Goal: Task Accomplishment & Management: Complete application form

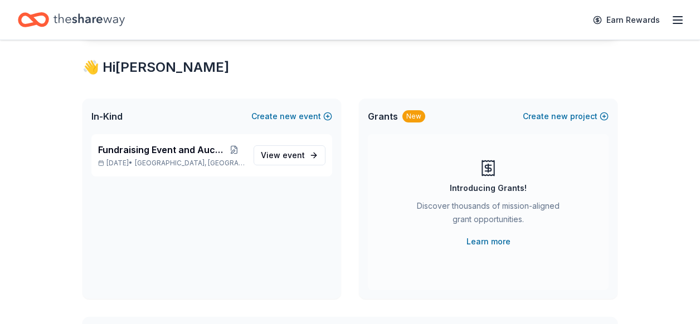
scroll to position [201, 0]
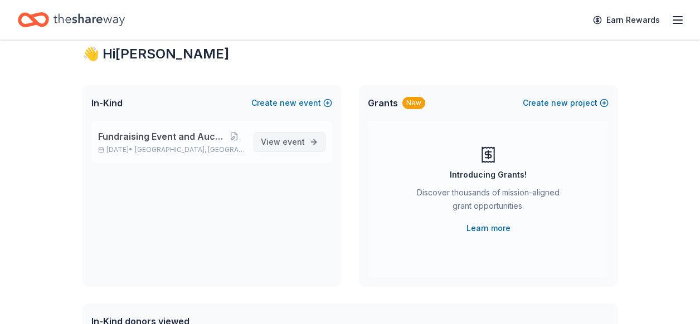
click at [303, 145] on span "event" at bounding box center [294, 141] width 22 height 9
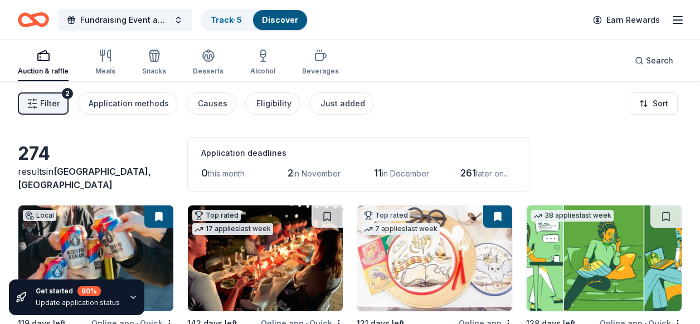
click at [578, 116] on div "Filter 2 Application methods Causes Eligibility Just added Sort" at bounding box center [350, 103] width 700 height 45
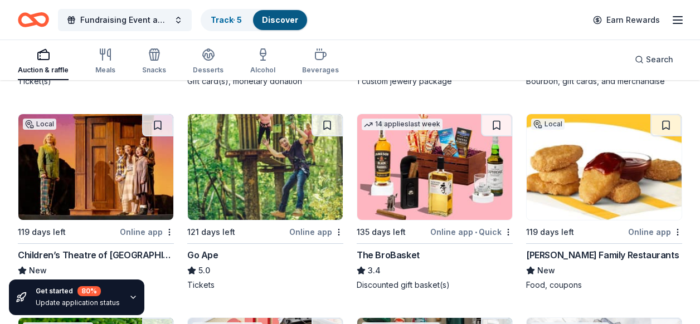
scroll to position [3304, 0]
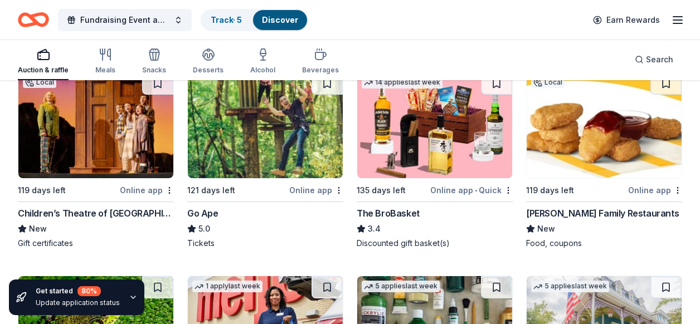
click at [369, 213] on div "The BroBasket" at bounding box center [388, 213] width 63 height 13
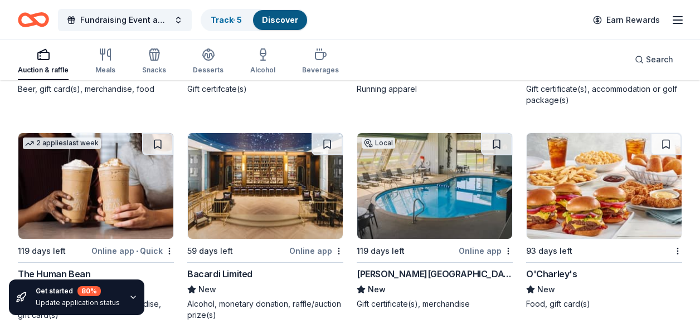
scroll to position [6307, 0]
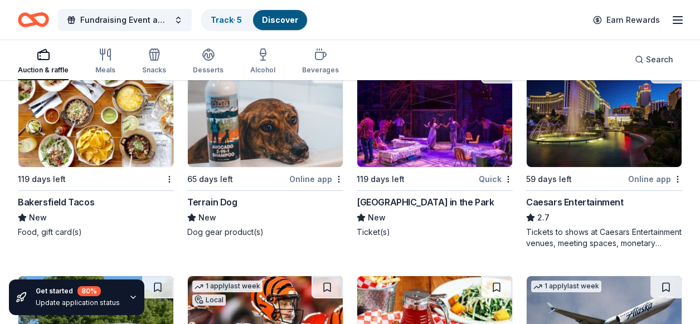
scroll to position [8217, 0]
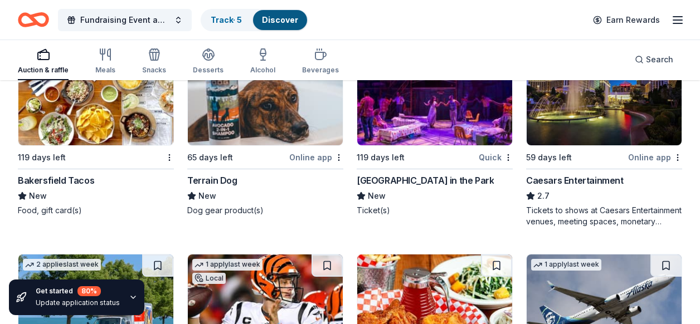
click at [101, 132] on img at bounding box center [95, 93] width 155 height 106
click at [449, 138] on img at bounding box center [434, 93] width 155 height 106
click at [534, 23] on div "Fundraising Event and Auction Track · 5 Discover Earn Rewards" at bounding box center [350, 20] width 664 height 26
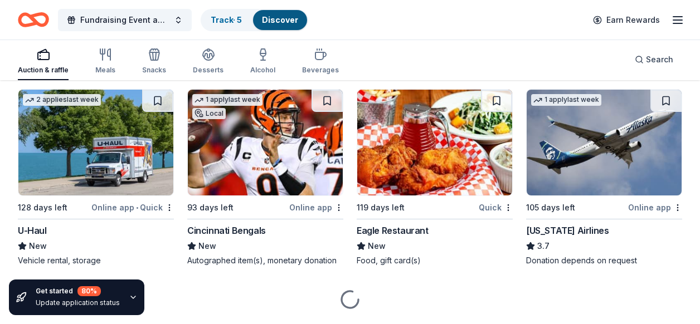
scroll to position [8396, 0]
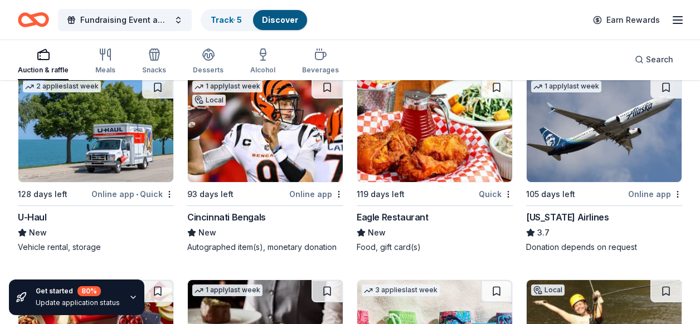
click at [264, 152] on img at bounding box center [265, 129] width 155 height 106
click at [45, 62] on div "Auction & raffle" at bounding box center [43, 61] width 51 height 27
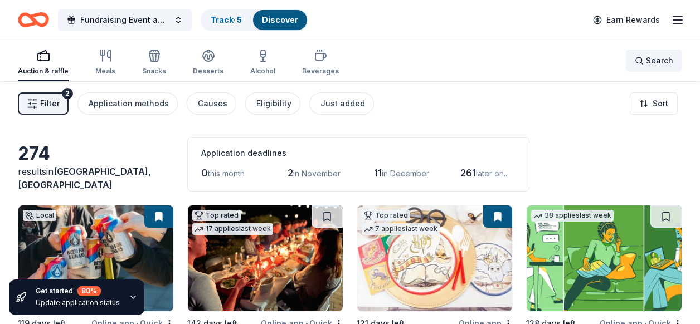
click at [653, 61] on span "Search" at bounding box center [659, 60] width 27 height 13
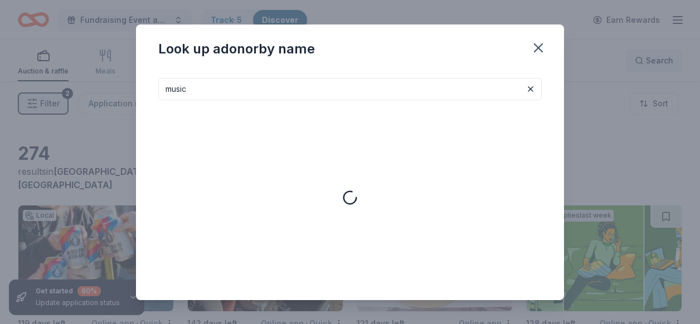
type input "music"
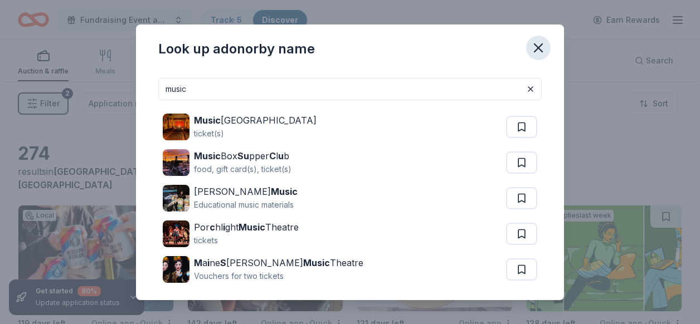
click at [539, 43] on icon "button" at bounding box center [539, 48] width 16 height 16
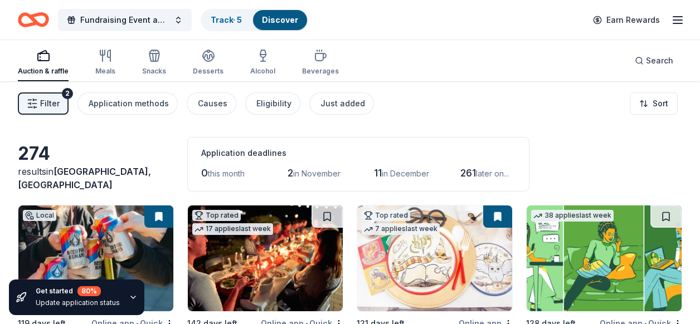
click at [661, 158] on div "274 results in Madeira, OH Application deadlines 0 this month 2 in November 11 …" at bounding box center [350, 164] width 664 height 55
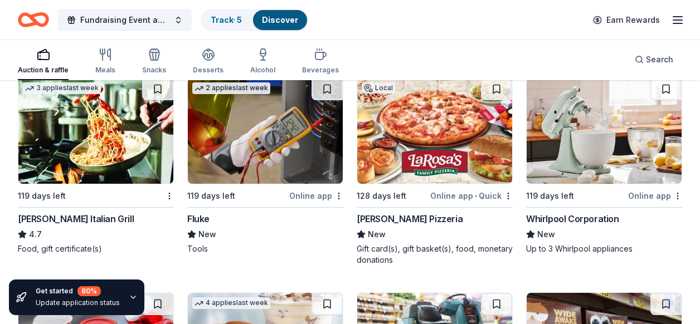
scroll to position [8785, 0]
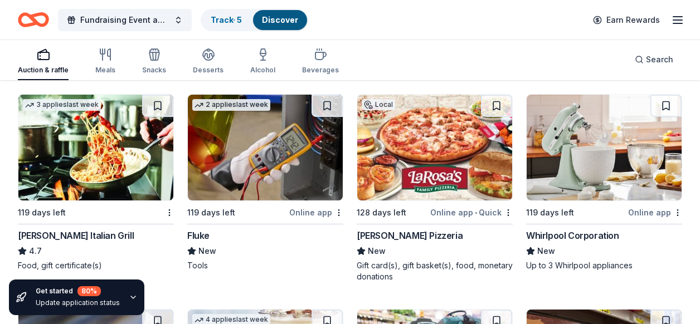
click at [424, 172] on img at bounding box center [434, 148] width 155 height 106
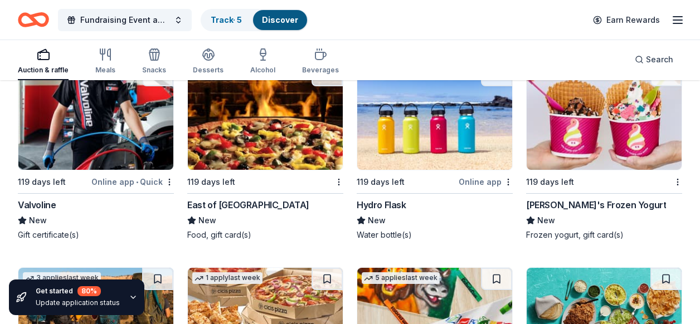
scroll to position [9275, 0]
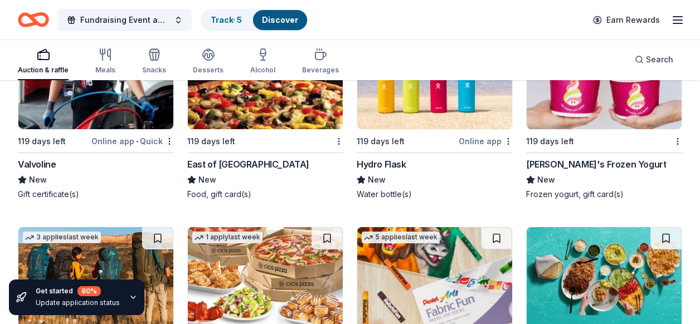
click at [441, 111] on img at bounding box center [434, 76] width 155 height 106
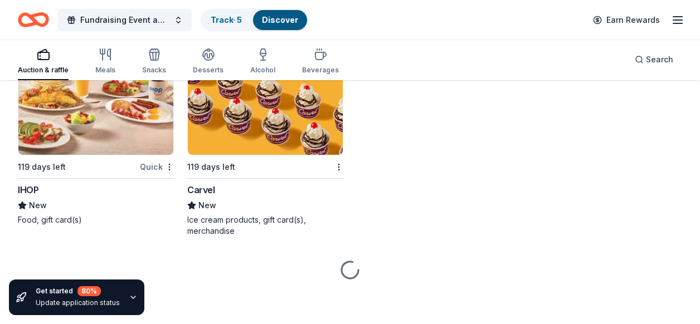
scroll to position [10078, 0]
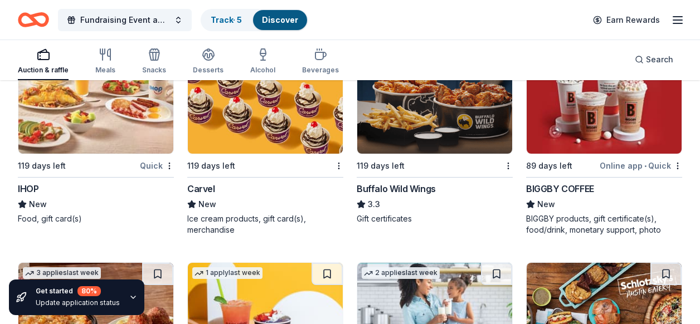
click at [581, 141] on img at bounding box center [604, 101] width 155 height 106
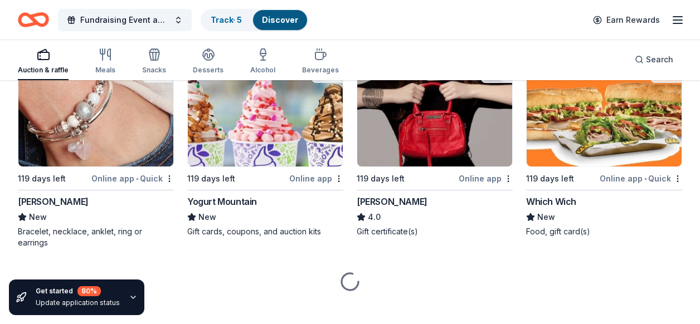
scroll to position [10509, 0]
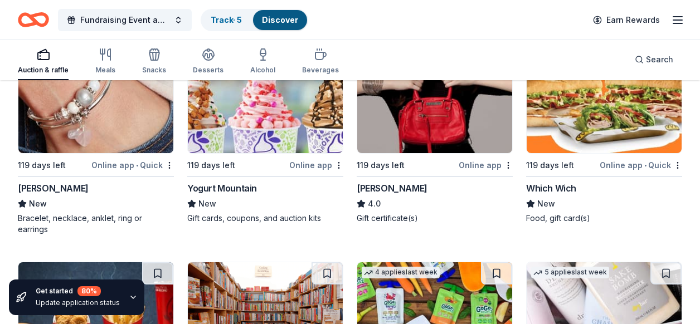
click at [65, 126] on img at bounding box center [95, 100] width 155 height 106
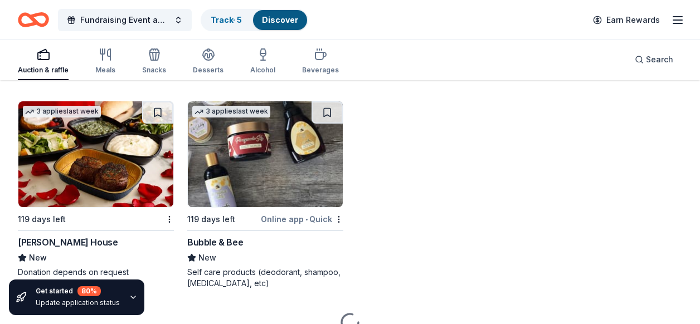
scroll to position [11110, 0]
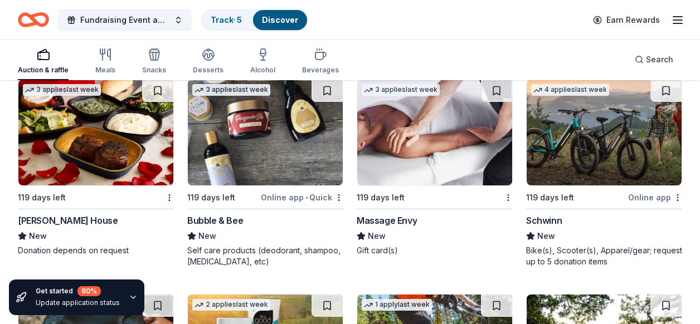
click at [402, 143] on img at bounding box center [434, 133] width 155 height 106
click at [107, 135] on img at bounding box center [95, 133] width 155 height 106
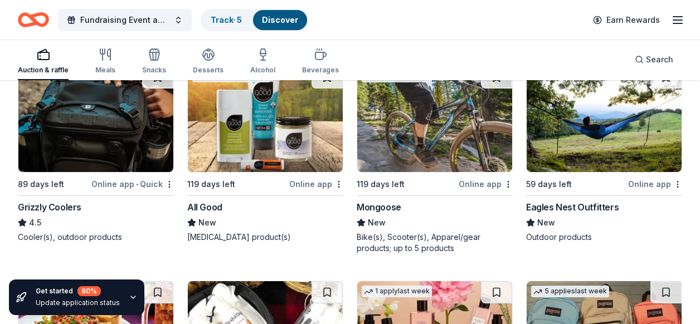
scroll to position [11356, 0]
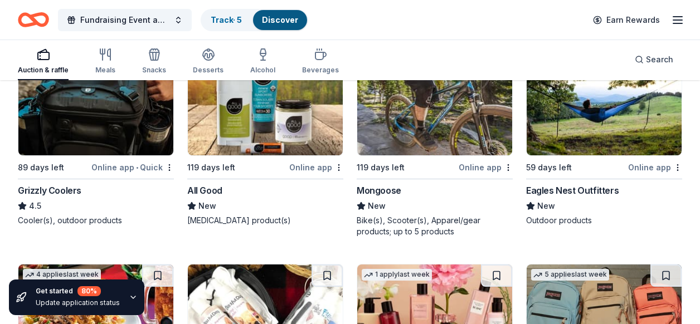
click at [113, 132] on img at bounding box center [95, 103] width 155 height 106
click at [313, 160] on div "Online app" at bounding box center [316, 167] width 54 height 14
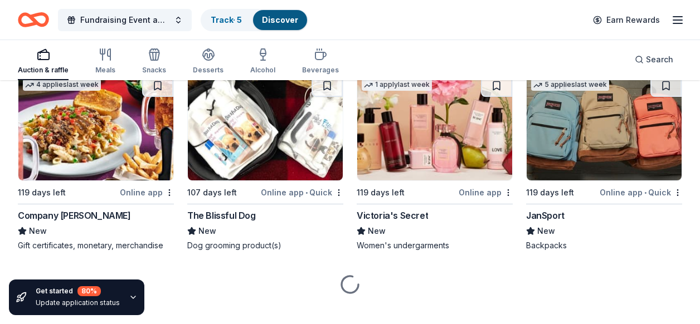
scroll to position [11551, 0]
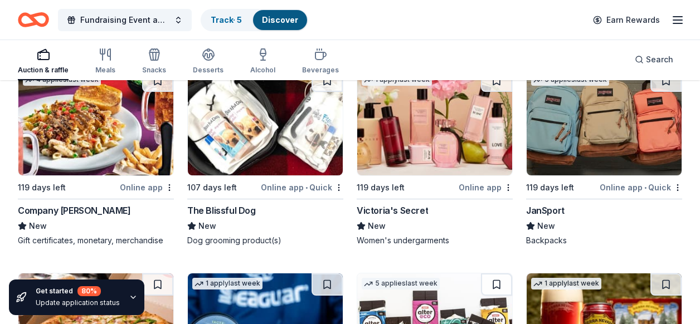
click at [606, 139] on img at bounding box center [604, 123] width 155 height 106
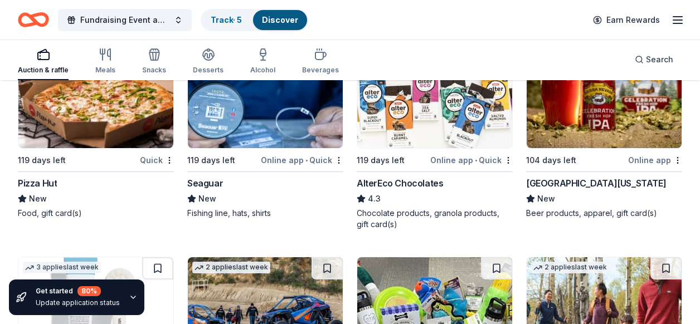
scroll to position [11796, 0]
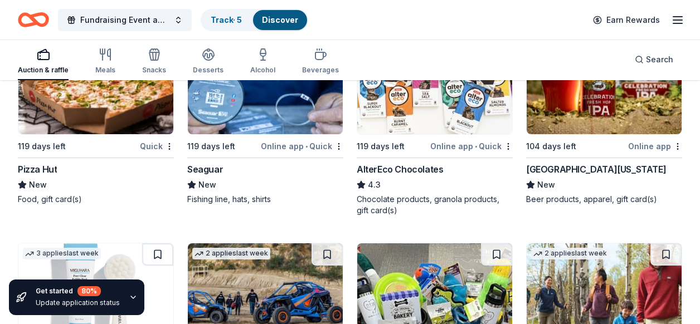
click at [641, 139] on div "Online app" at bounding box center [655, 146] width 54 height 14
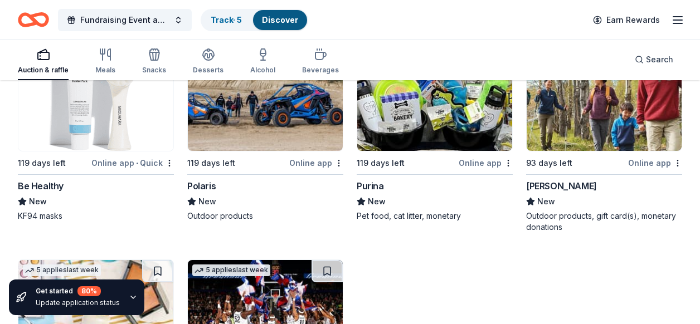
scroll to position [11997, 0]
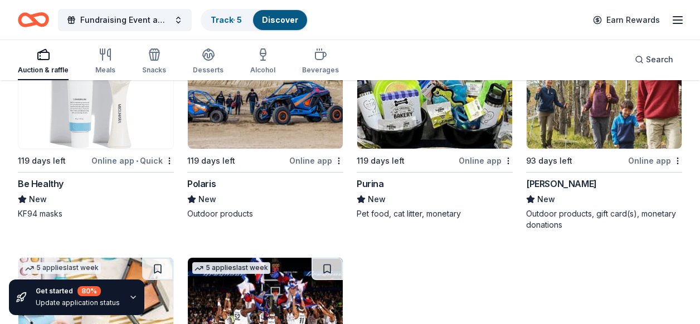
click at [641, 154] on div "Online app" at bounding box center [655, 161] width 54 height 14
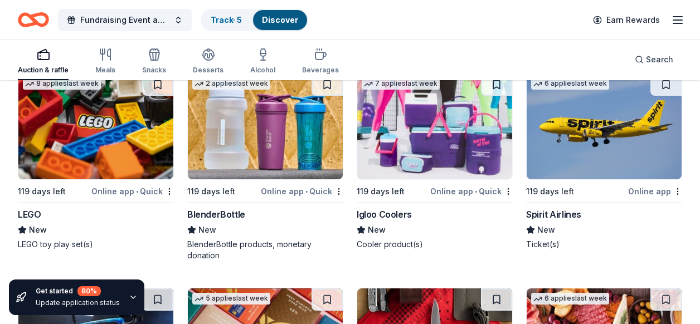
scroll to position [12398, 0]
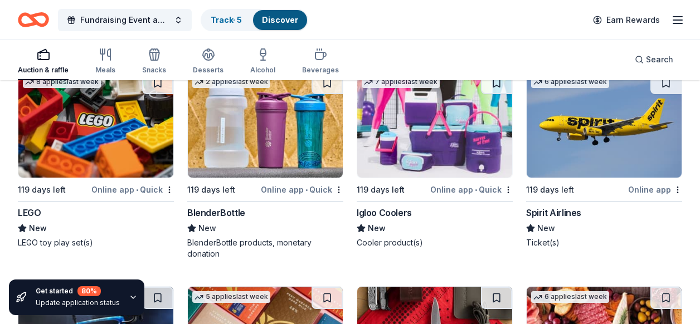
click at [424, 138] on img at bounding box center [434, 125] width 155 height 106
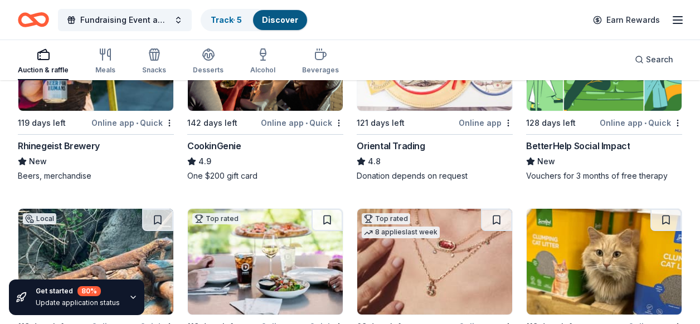
scroll to position [12398, 0]
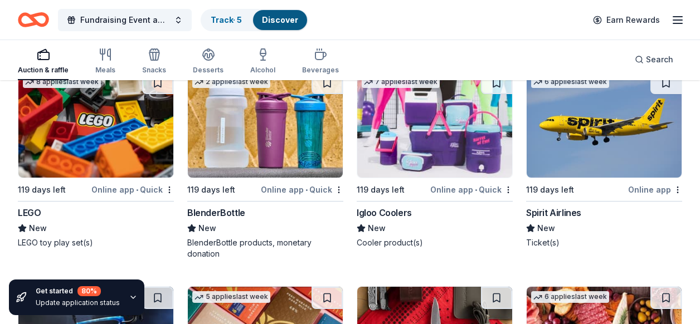
drag, startPoint x: 690, startPoint y: 196, endPoint x: 689, endPoint y: 187, distance: 8.9
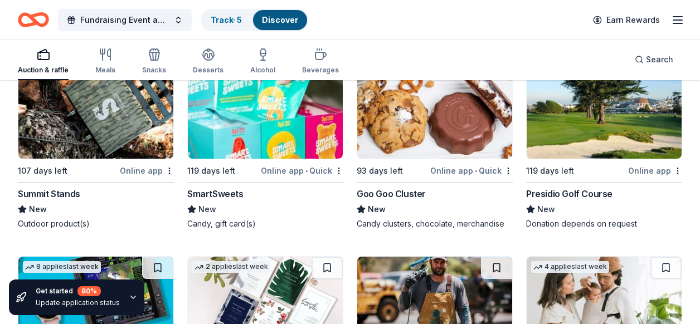
scroll to position [12849, 0]
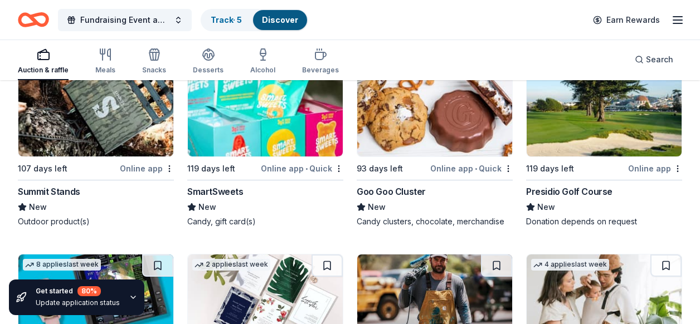
click at [558, 185] on div "Presidio Golf Course" at bounding box center [569, 191] width 86 height 13
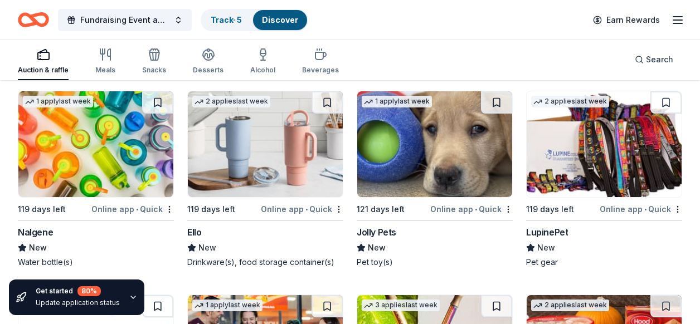
scroll to position [13228, 0]
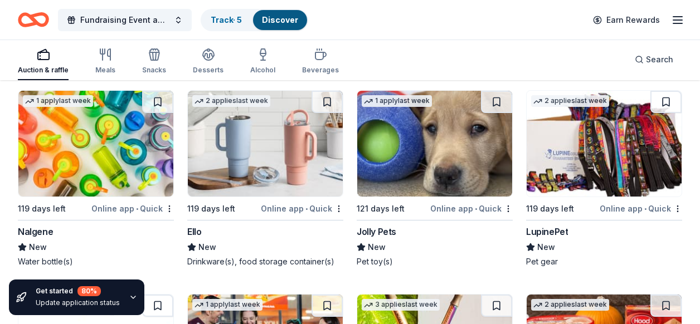
click at [196, 225] on div "Ello" at bounding box center [194, 231] width 14 height 13
click at [77, 154] on img at bounding box center [95, 144] width 155 height 106
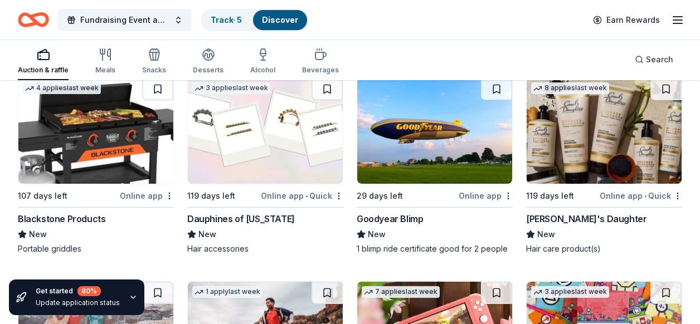
scroll to position [13652, 0]
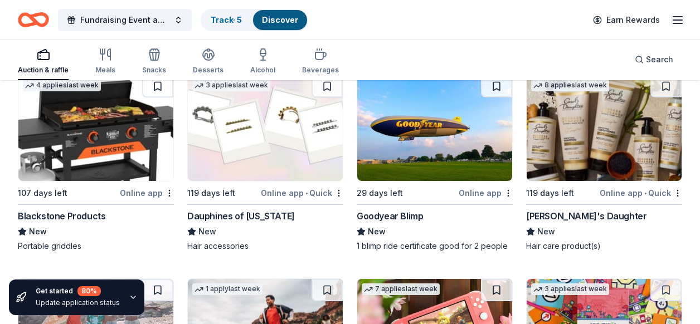
click at [93, 210] on div "Blackstone Products" at bounding box center [61, 216] width 87 height 13
click at [680, 210] on div "Carol's Daughter" at bounding box center [604, 216] width 156 height 13
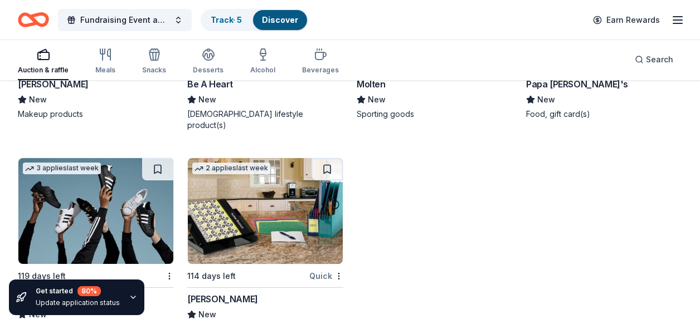
scroll to position [14406, 0]
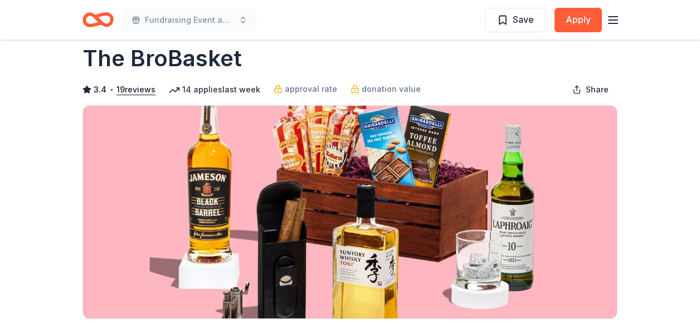
scroll to position [22, 0]
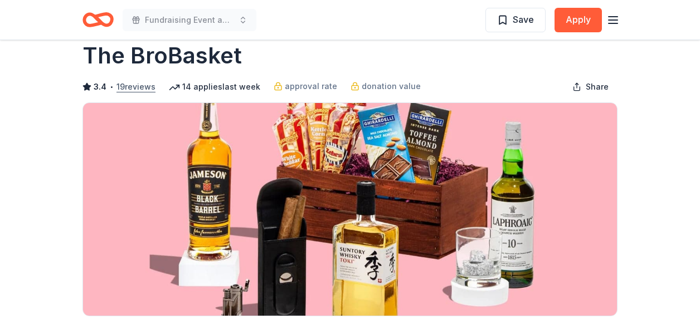
click at [130, 89] on button "19 reviews" at bounding box center [135, 86] width 39 height 13
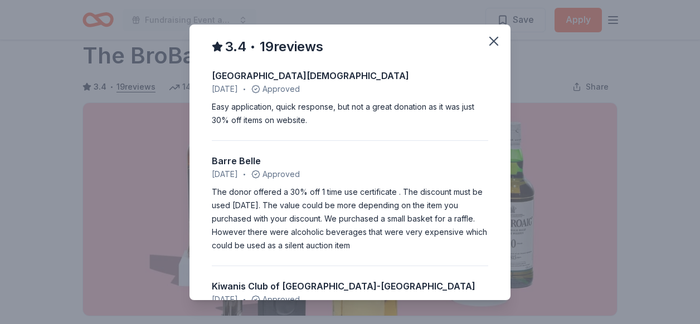
click at [497, 44] on icon "button" at bounding box center [494, 41] width 8 height 8
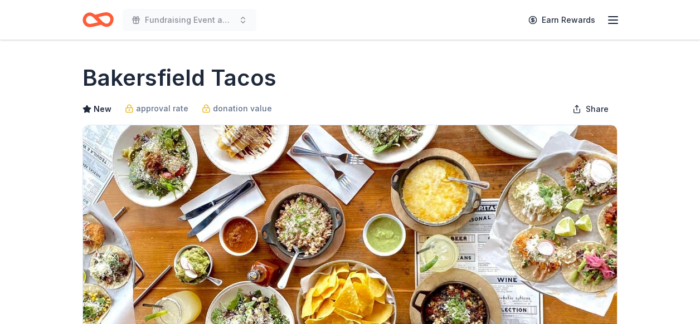
click at [530, 100] on div "New approval rate donation value Share" at bounding box center [349, 109] width 535 height 22
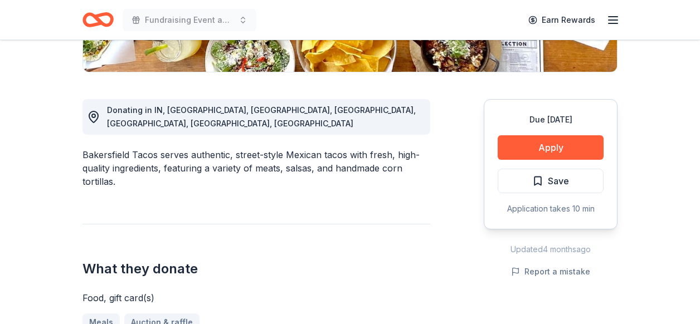
scroll to position [320, 0]
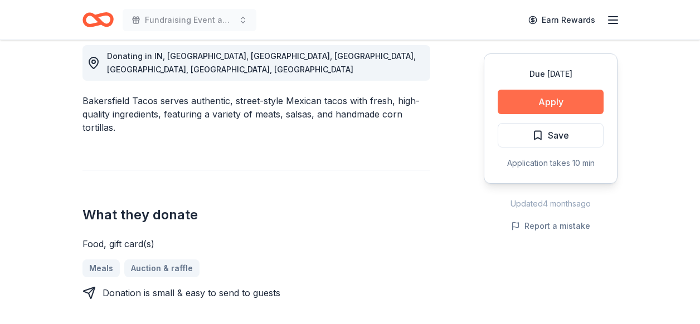
click at [563, 98] on button "Apply" at bounding box center [551, 102] width 106 height 25
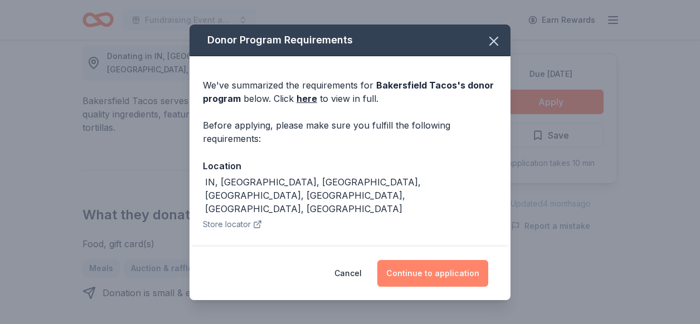
click at [442, 278] on button "Continue to application" at bounding box center [432, 273] width 111 height 27
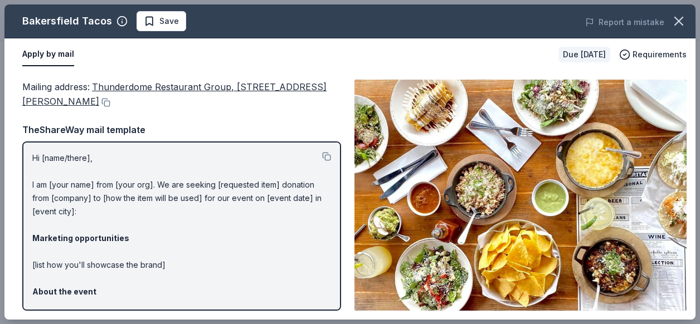
click at [471, 220] on img at bounding box center [520, 195] width 332 height 231
click at [670, 74] on div "Mailing address : Thunderdome Restaurant Group, 1227 Jackson St. Suite 1, Cinci…" at bounding box center [349, 195] width 691 height 249
click at [346, 261] on div "Mailing address : Thunderdome Restaurant Group, 1227 Jackson St. Suite 1, Cinci…" at bounding box center [349, 195] width 691 height 249
drag, startPoint x: 452, startPoint y: 256, endPoint x: 452, endPoint y: 234, distance: 22.3
click at [452, 256] on img at bounding box center [520, 195] width 332 height 231
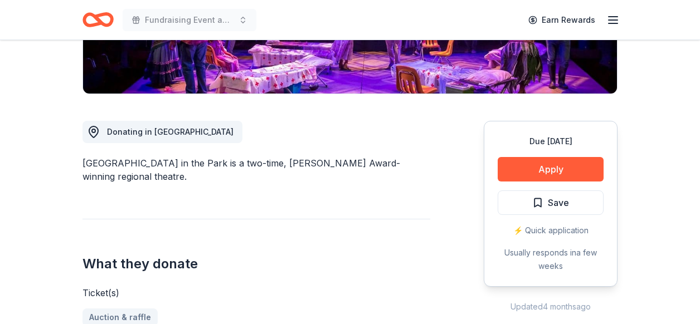
scroll to position [245, 0]
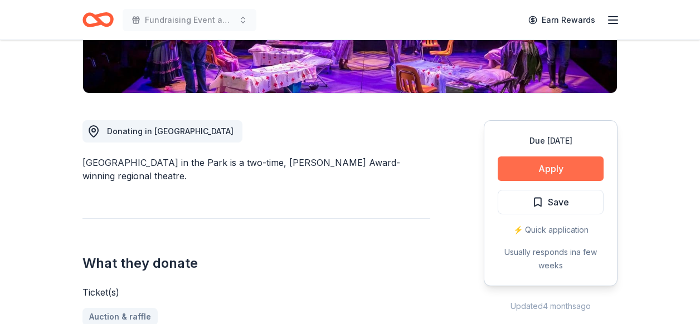
click at [514, 175] on button "Apply" at bounding box center [551, 169] width 106 height 25
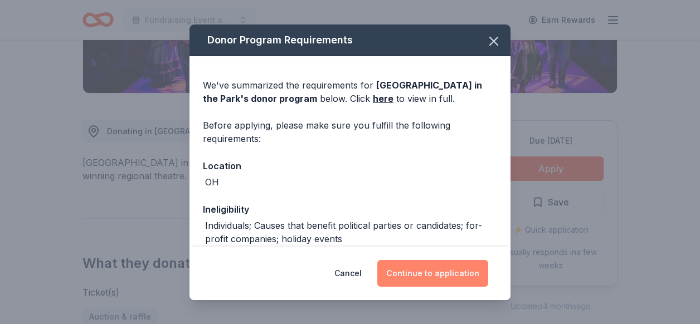
click at [420, 279] on button "Continue to application" at bounding box center [432, 273] width 111 height 27
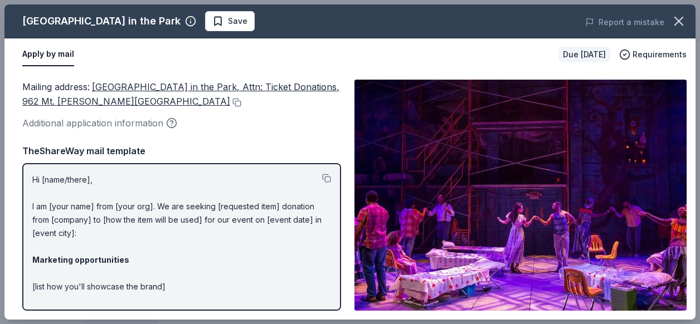
click at [333, 125] on div "Additional application information" at bounding box center [181, 123] width 319 height 14
drag, startPoint x: 312, startPoint y: 275, endPoint x: 312, endPoint y: 255, distance: 20.6
click at [312, 275] on p "Hi [name/there], I am [your name] from [your org]. We are seeking [requested it…" at bounding box center [181, 320] width 299 height 294
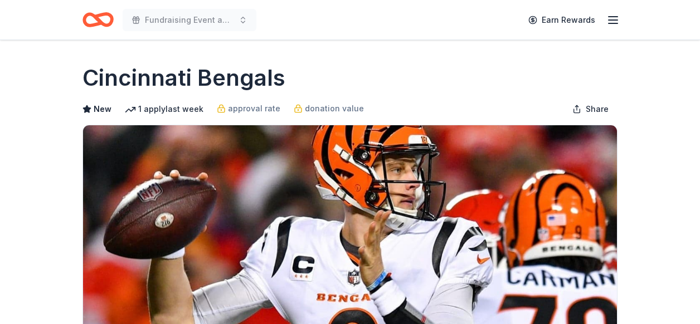
click at [415, 82] on div "Cincinnati Bengals" at bounding box center [349, 77] width 535 height 31
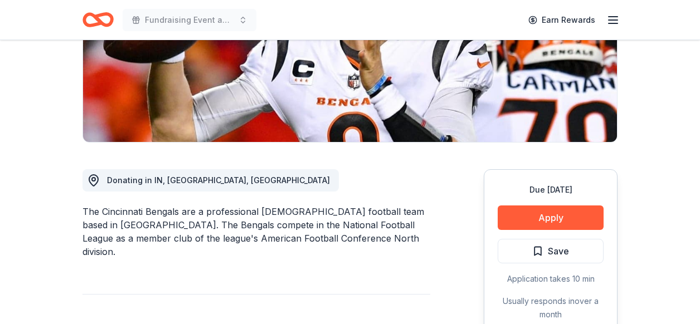
scroll to position [201, 0]
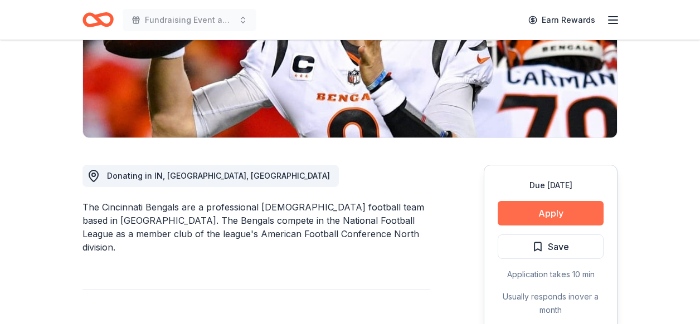
click at [528, 212] on button "Apply" at bounding box center [551, 213] width 106 height 25
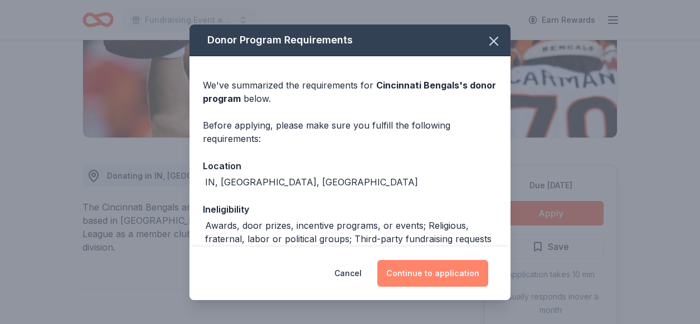
click at [416, 279] on button "Continue to application" at bounding box center [432, 273] width 111 height 27
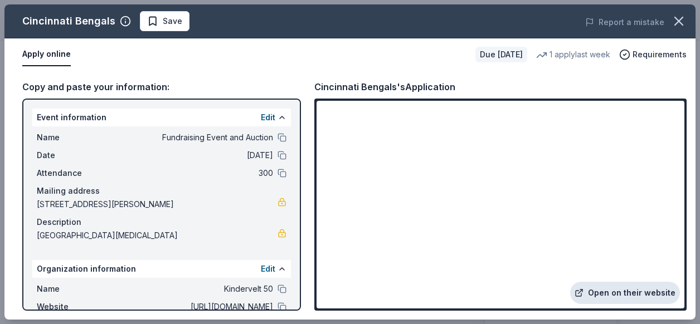
click at [650, 293] on link "Open on their website" at bounding box center [625, 293] width 110 height 22
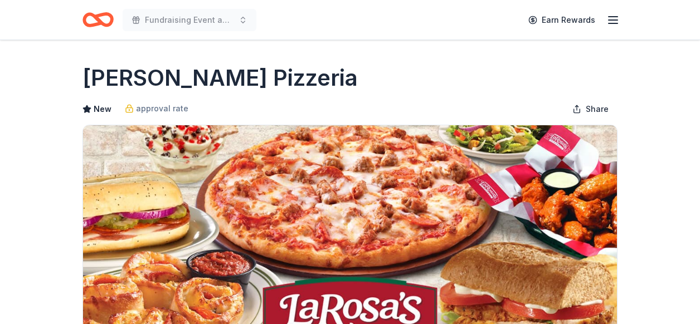
click at [425, 94] on div "[PERSON_NAME] Pizzeria New approval rate Share" at bounding box center [349, 200] width 535 height 276
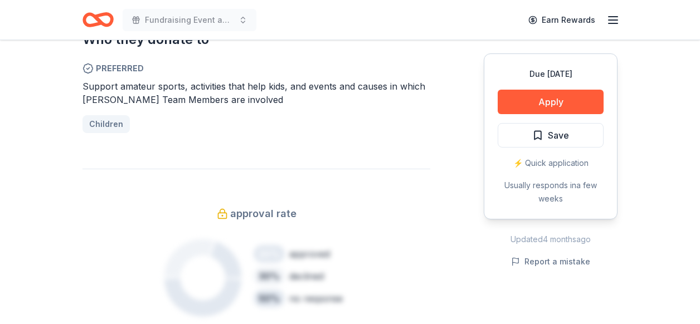
scroll to position [649, 0]
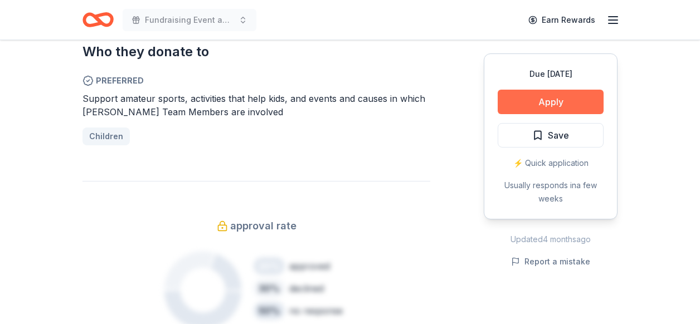
click at [567, 105] on button "Apply" at bounding box center [551, 102] width 106 height 25
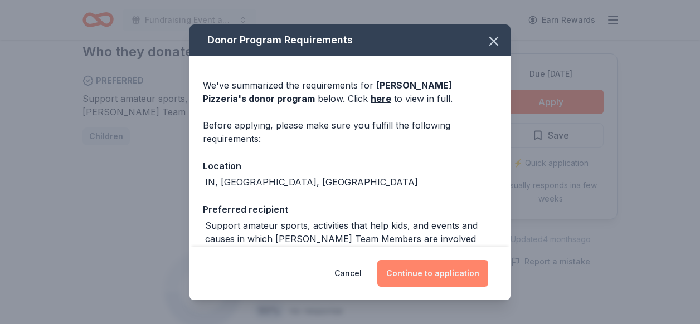
click at [440, 278] on button "Continue to application" at bounding box center [432, 273] width 111 height 27
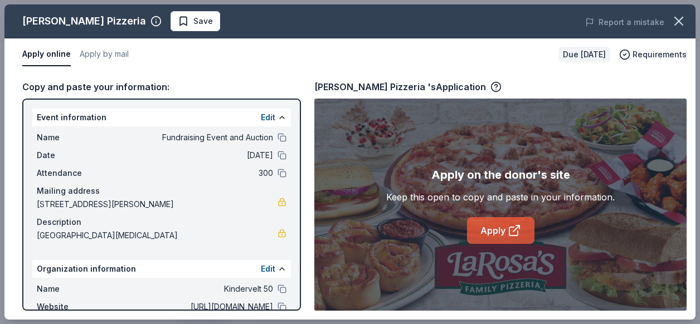
click at [492, 233] on link "Apply" at bounding box center [500, 230] width 67 height 27
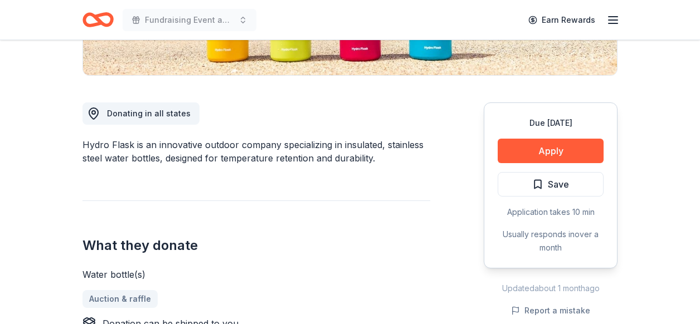
scroll to position [267, 0]
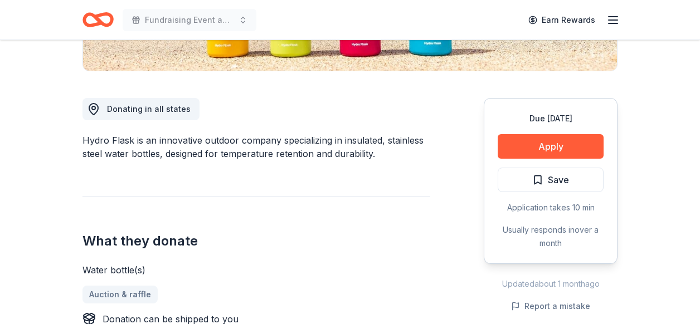
click at [393, 218] on div "What they donate Water bottle(s) Auction & raffle Donation can be shipped to you" at bounding box center [256, 261] width 348 height 130
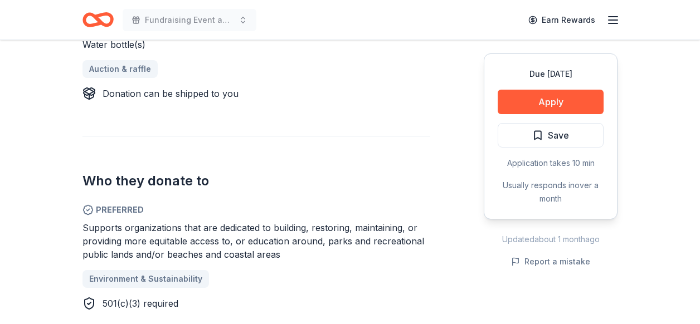
scroll to position [513, 0]
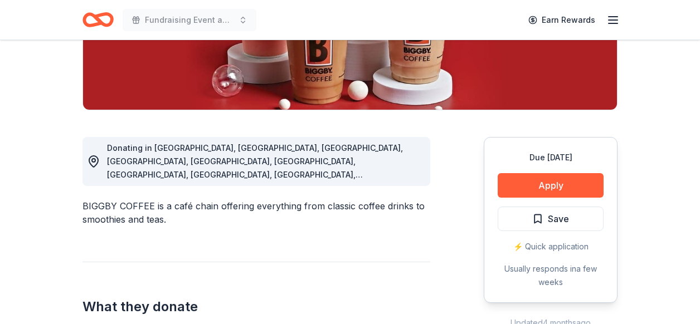
scroll to position [245, 0]
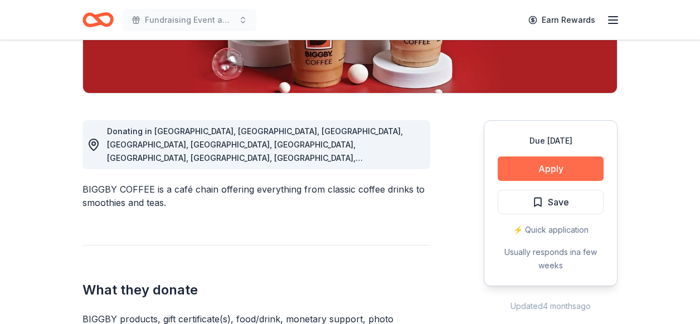
click at [547, 171] on button "Apply" at bounding box center [551, 169] width 106 height 25
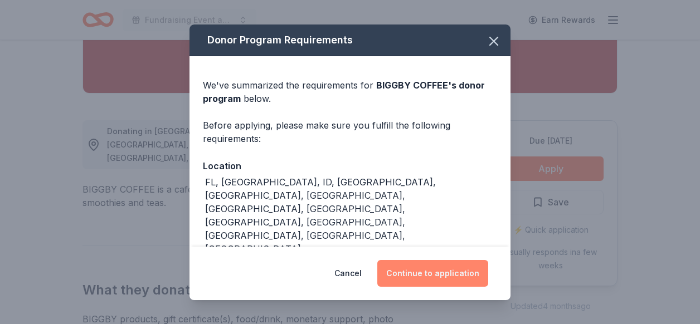
click at [431, 283] on button "Continue to application" at bounding box center [432, 273] width 111 height 27
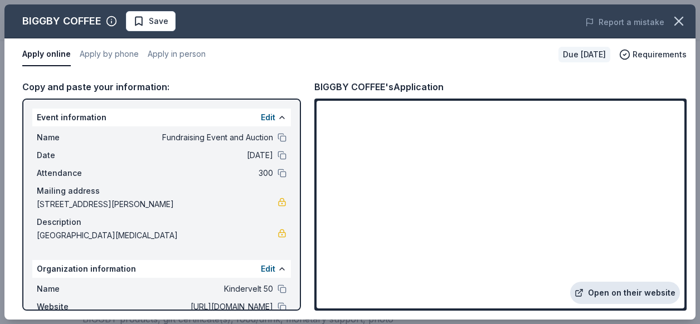
click at [612, 295] on link "Open on their website" at bounding box center [625, 293] width 110 height 22
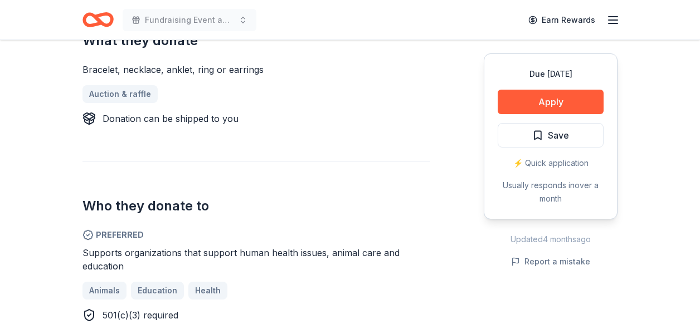
scroll to position [490, 0]
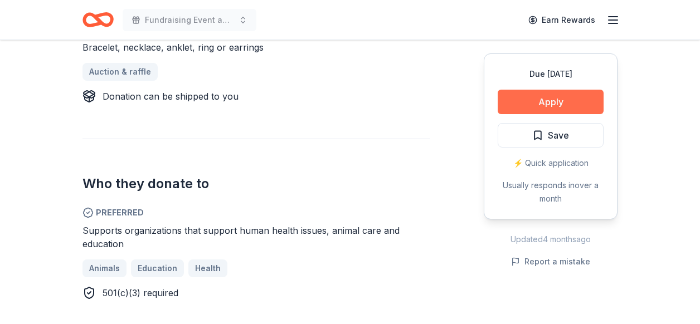
click at [531, 106] on button "Apply" at bounding box center [551, 102] width 106 height 25
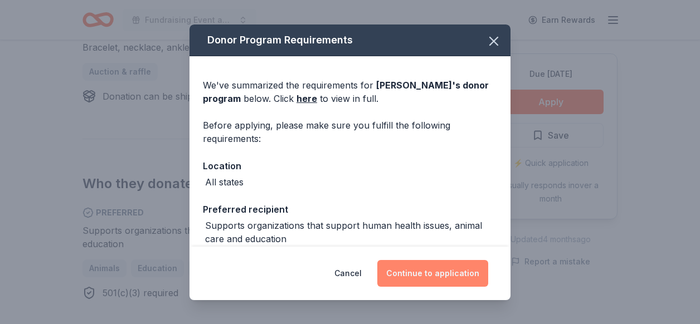
click at [436, 275] on button "Continue to application" at bounding box center [432, 273] width 111 height 27
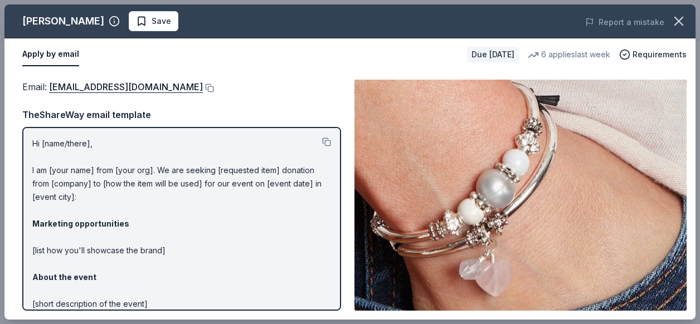
click at [300, 244] on p "Hi [name/there], I am [your name] from [your org]. We are seeking [requested it…" at bounding box center [181, 284] width 299 height 294
click at [395, 216] on img at bounding box center [520, 195] width 332 height 231
click at [319, 99] on div "Email : donations@lizzyjames.com TheShareWay email template Hi [name/there], I …" at bounding box center [181, 195] width 319 height 231
click at [622, 316] on div "Email : donations@lizzyjames.com Email : donations@lizzyjames.com TheShareWay e…" at bounding box center [349, 195] width 691 height 249
click at [321, 87] on div "Email : donations@lizzyjames.com" at bounding box center [181, 87] width 319 height 14
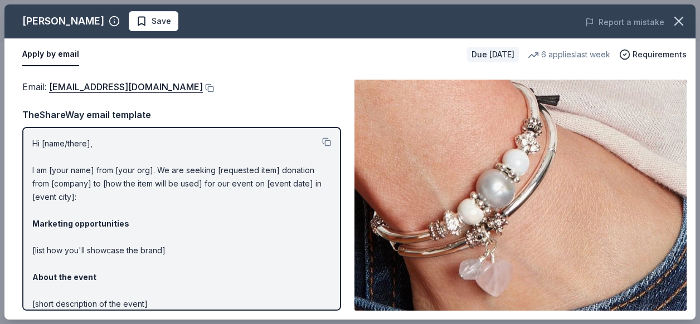
click at [285, 315] on div "Email : donations@lizzyjames.com Email : donations@lizzyjames.com TheShareWay e…" at bounding box center [349, 195] width 691 height 249
click at [285, 284] on p "Hi [name/there], I am [your name] from [your org]. We are seeking [requested it…" at bounding box center [181, 284] width 299 height 294
click at [100, 89] on link "donations@lizzyjames.com" at bounding box center [126, 87] width 154 height 14
click at [48, 55] on button "Apply by email" at bounding box center [50, 54] width 57 height 23
click at [154, 87] on link "donations@lizzyjames.com" at bounding box center [126, 87] width 154 height 14
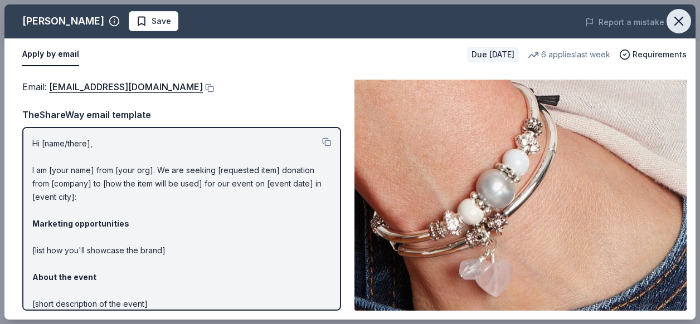
click at [677, 23] on icon "button" at bounding box center [679, 21] width 8 height 8
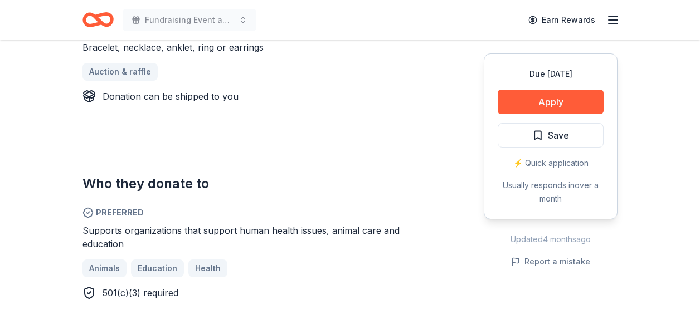
click at [420, 182] on h2 "Who they donate to" at bounding box center [256, 184] width 348 height 18
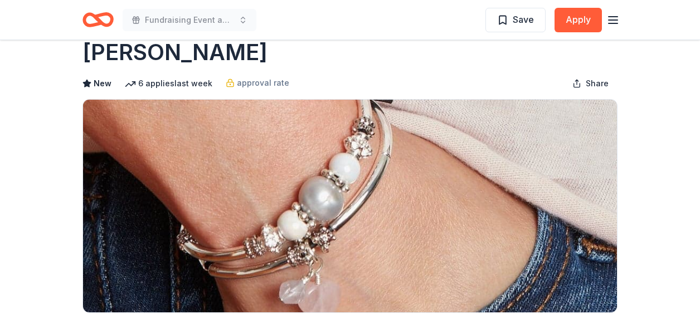
scroll to position [0, 0]
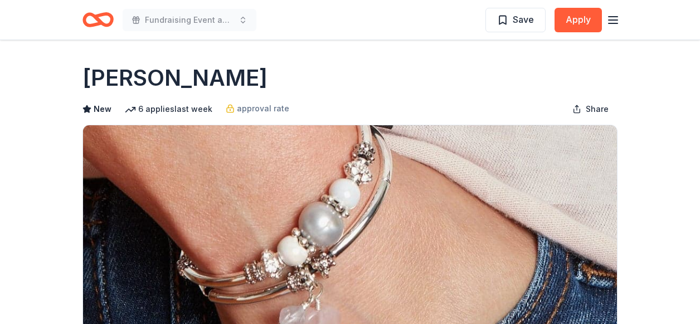
click at [611, 11] on div "Save Apply" at bounding box center [552, 20] width 134 height 26
click at [611, 21] on icon "button" at bounding box center [612, 19] width 13 height 13
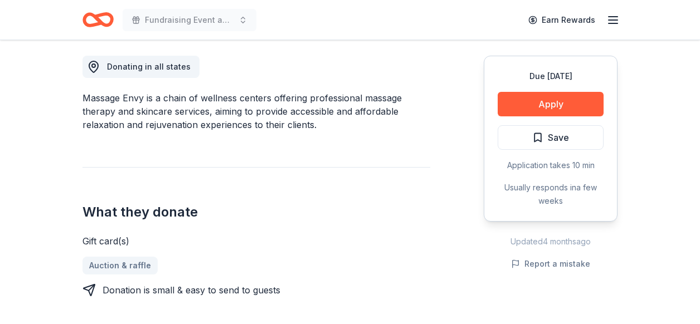
scroll to position [312, 0]
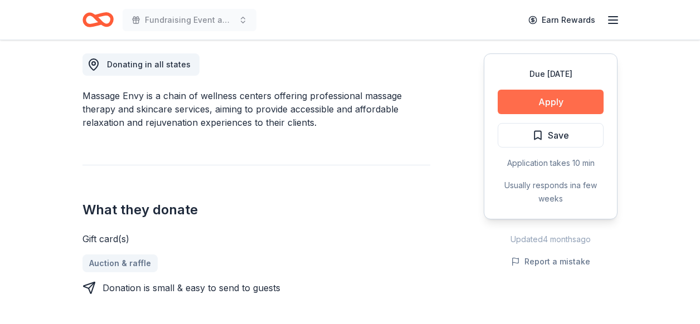
click at [552, 100] on button "Apply" at bounding box center [551, 102] width 106 height 25
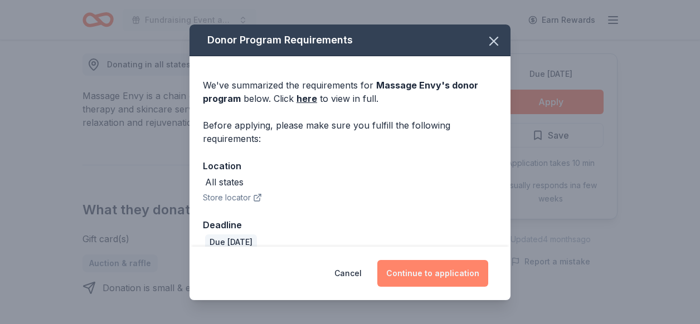
click at [411, 274] on button "Continue to application" at bounding box center [432, 273] width 111 height 27
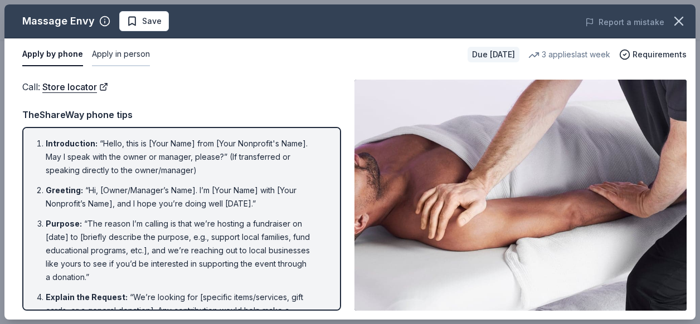
click at [119, 56] on button "Apply in person" at bounding box center [121, 54] width 58 height 23
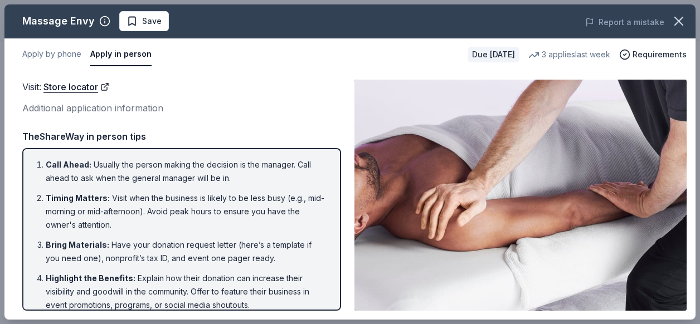
click at [258, 103] on div "Additional application information" at bounding box center [181, 108] width 319 height 14
click at [56, 54] on button "Apply by phone" at bounding box center [51, 54] width 59 height 23
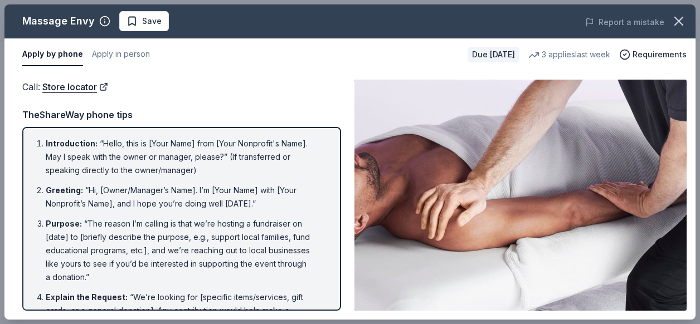
click at [334, 269] on div "Introduction : “Hello, this is [Your Name] from [Your Nonprofit's Name]. May I …" at bounding box center [181, 219] width 319 height 184
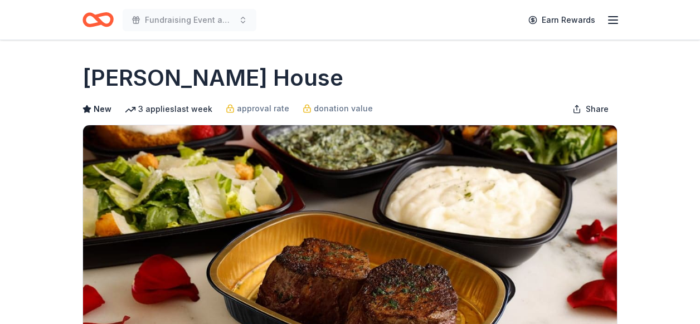
click at [596, 81] on div "[PERSON_NAME] House" at bounding box center [349, 77] width 535 height 31
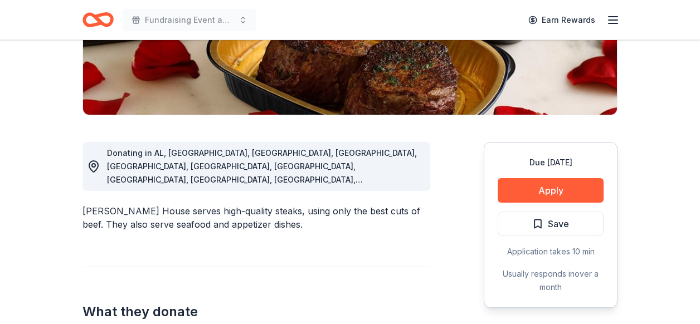
scroll to position [245, 0]
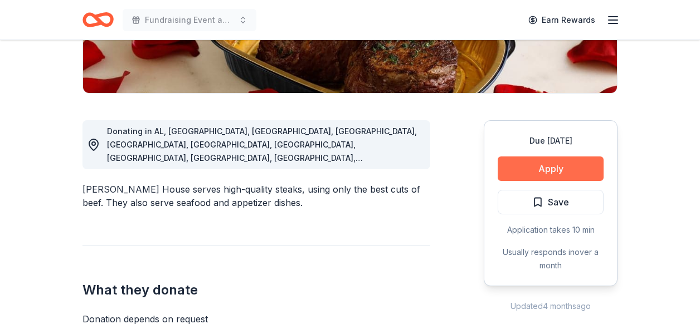
click at [540, 172] on button "Apply" at bounding box center [551, 169] width 106 height 25
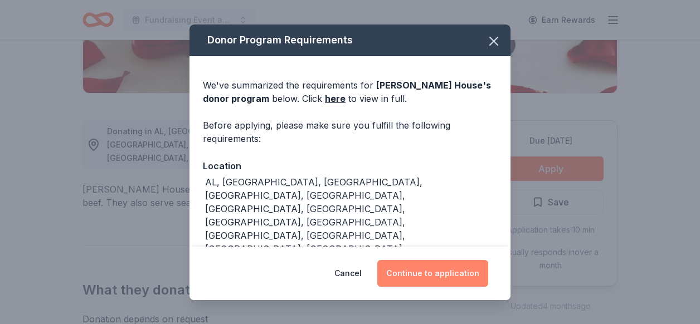
click at [432, 279] on button "Continue to application" at bounding box center [432, 273] width 111 height 27
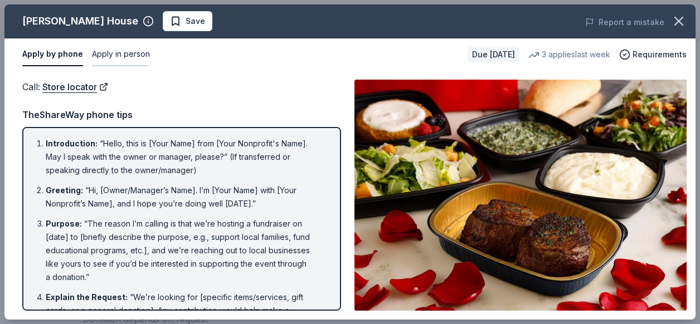
click at [98, 46] on button "Apply in person" at bounding box center [121, 54] width 58 height 23
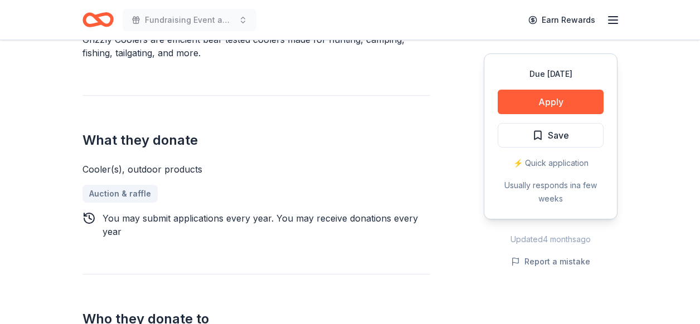
scroll to position [357, 0]
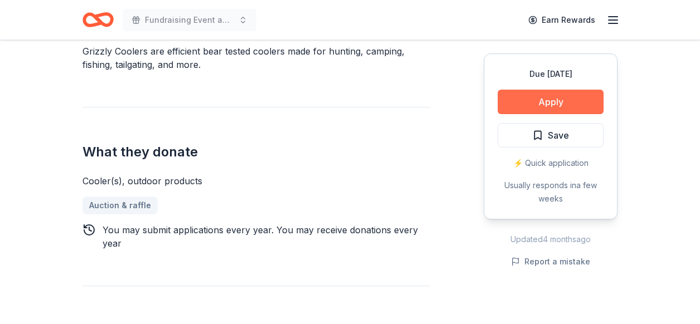
click at [532, 106] on button "Apply" at bounding box center [551, 102] width 106 height 25
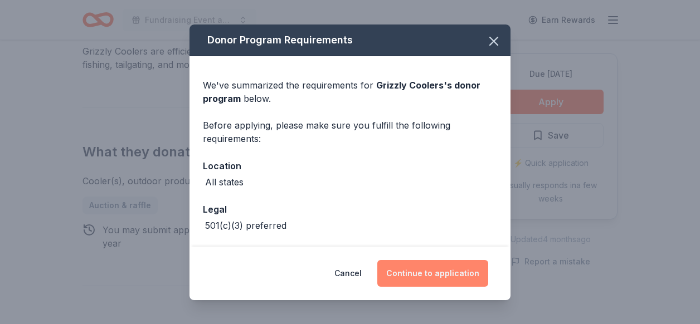
click at [431, 275] on button "Continue to application" at bounding box center [432, 273] width 111 height 27
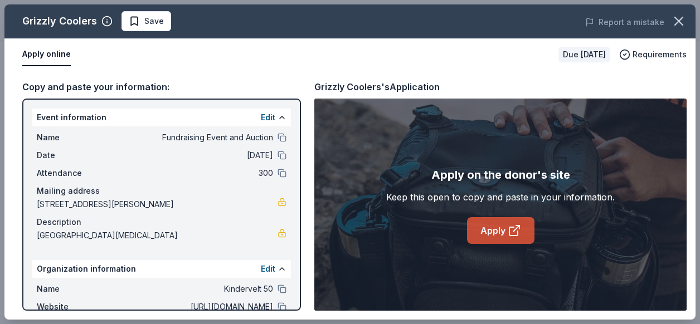
click at [510, 232] on icon at bounding box center [514, 230] width 13 height 13
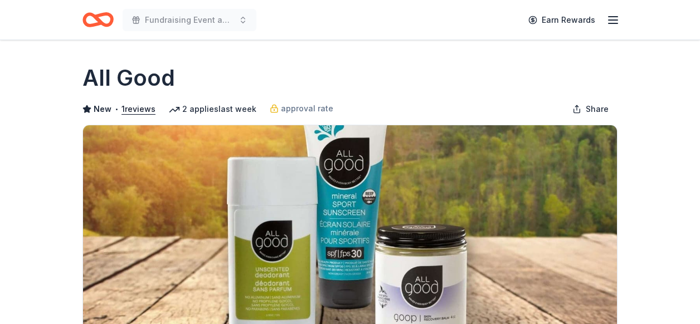
click at [614, 76] on div "All Good" at bounding box center [349, 77] width 535 height 31
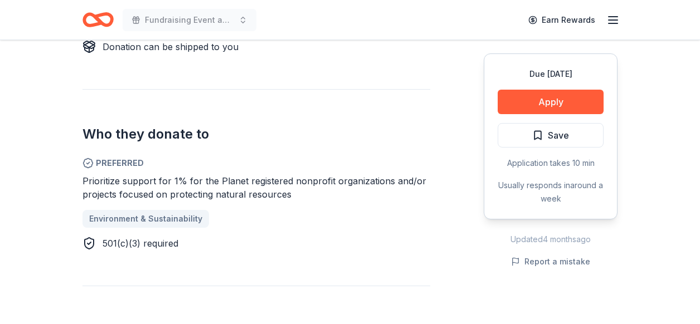
scroll to position [602, 0]
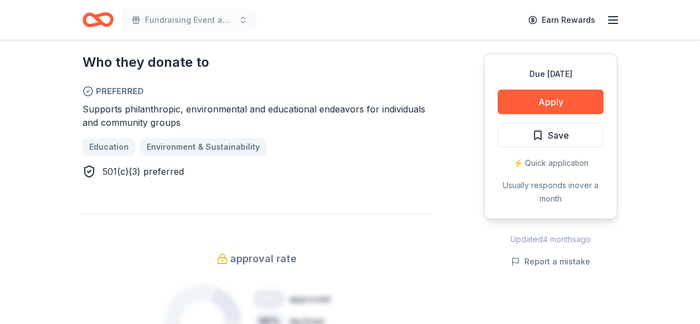
scroll to position [609, 0]
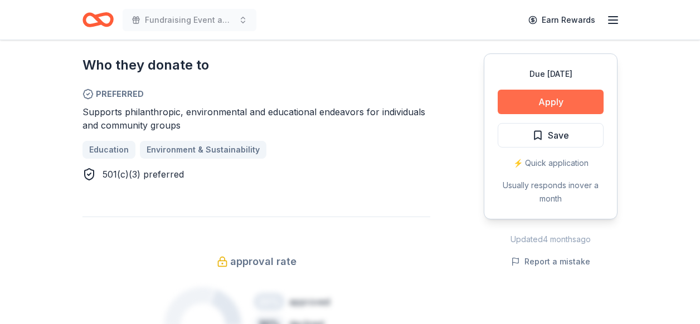
click at [556, 110] on button "Apply" at bounding box center [551, 102] width 106 height 25
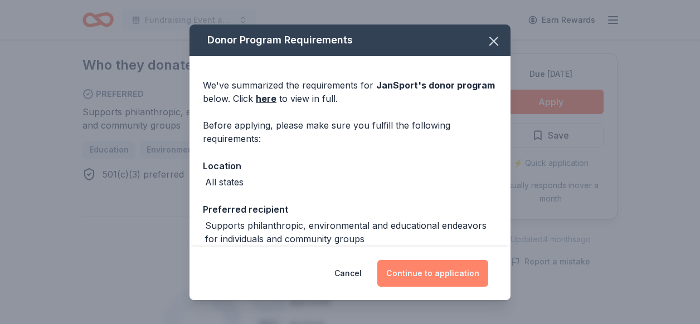
click at [421, 275] on button "Continue to application" at bounding box center [432, 273] width 111 height 27
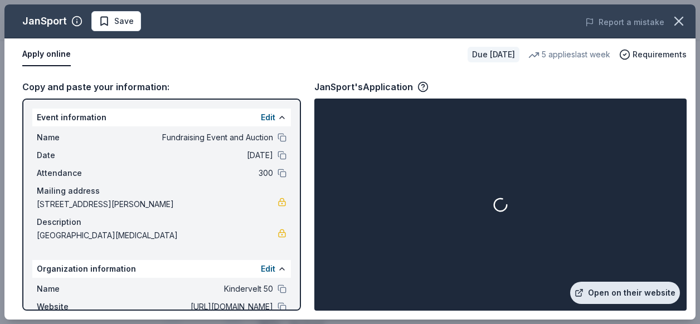
click at [631, 286] on link "Open on their website" at bounding box center [625, 293] width 110 height 22
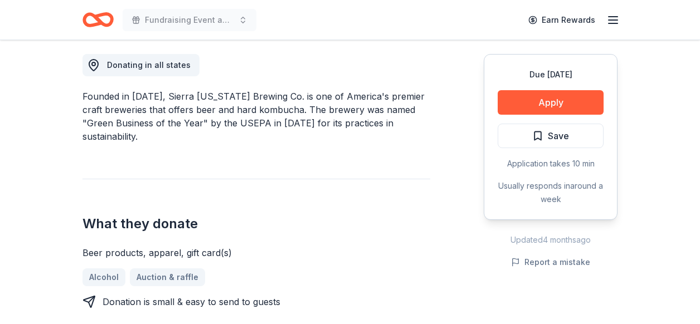
scroll to position [312, 0]
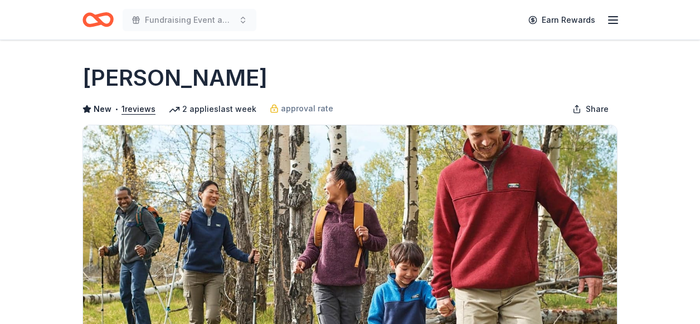
click at [519, 78] on div "[PERSON_NAME]" at bounding box center [349, 77] width 535 height 31
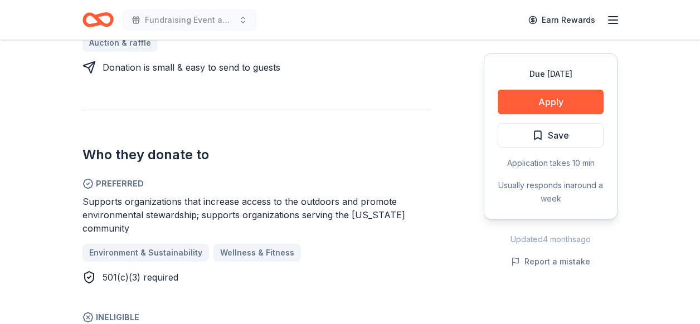
scroll to position [535, 0]
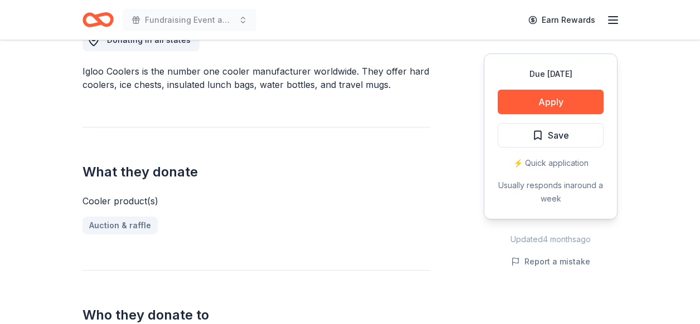
scroll to position [334, 0]
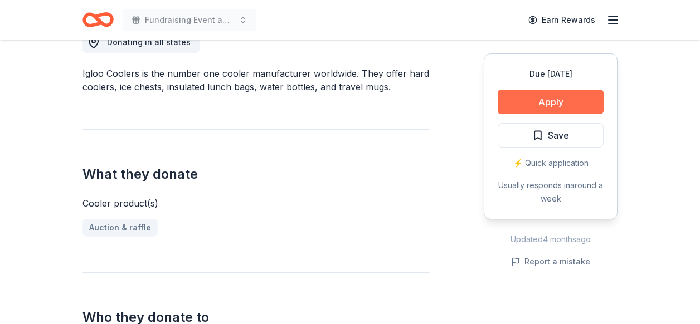
click at [578, 99] on button "Apply" at bounding box center [551, 102] width 106 height 25
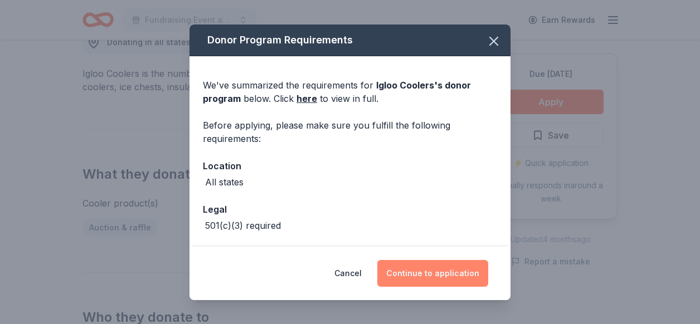
click at [437, 268] on button "Continue to application" at bounding box center [432, 273] width 111 height 27
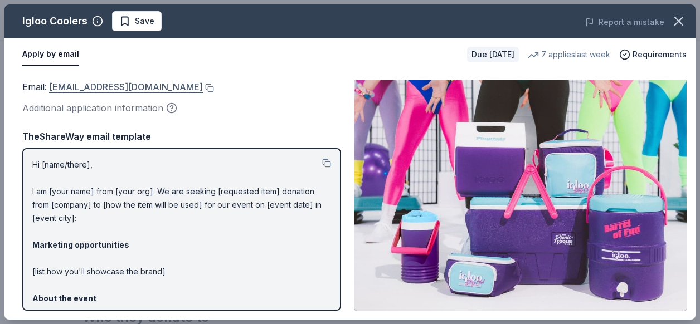
click at [93, 87] on link "donations@igloocorp.com" at bounding box center [126, 87] width 154 height 14
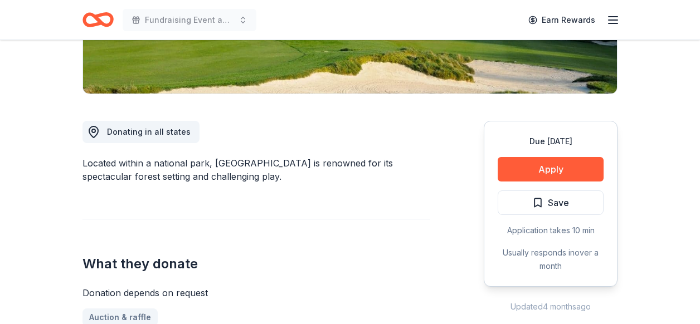
scroll to position [245, 0]
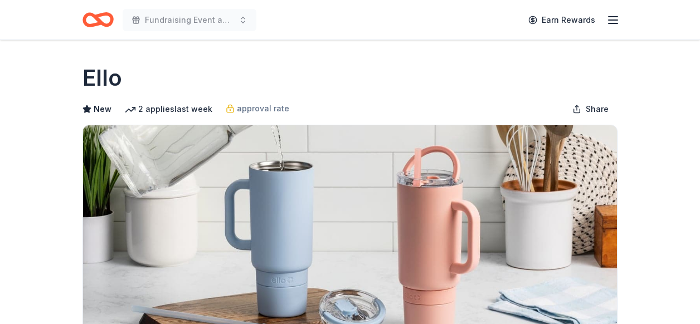
click at [532, 80] on div "Ello" at bounding box center [349, 77] width 535 height 31
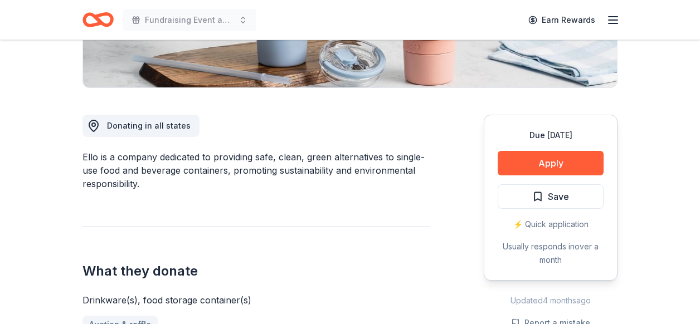
scroll to position [267, 0]
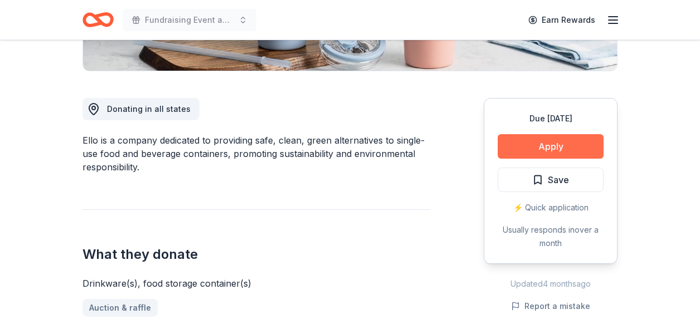
click at [559, 148] on button "Apply" at bounding box center [551, 146] width 106 height 25
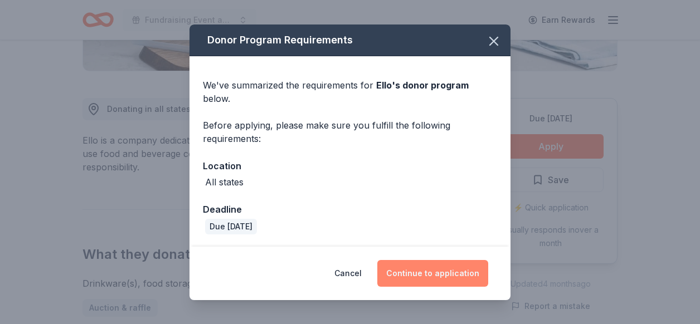
click at [421, 269] on button "Continue to application" at bounding box center [432, 273] width 111 height 27
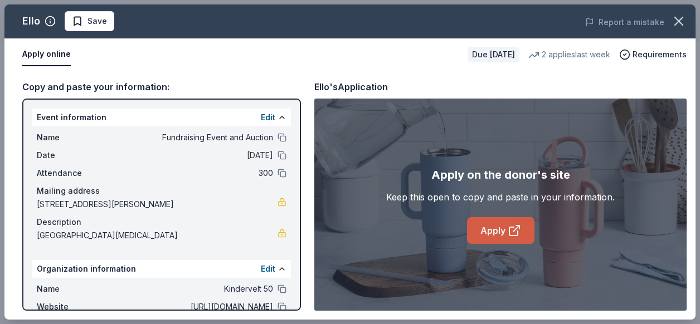
click at [498, 227] on link "Apply" at bounding box center [500, 230] width 67 height 27
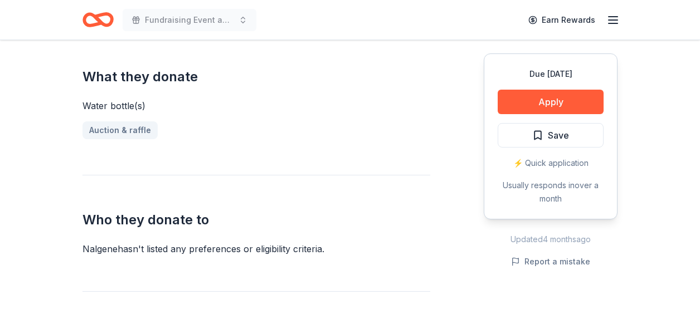
scroll to position [440, 0]
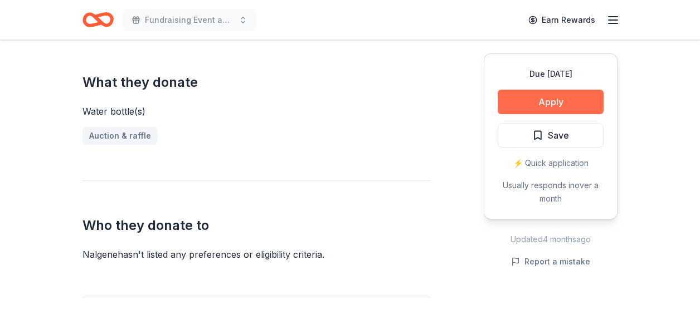
click at [540, 100] on button "Apply" at bounding box center [551, 102] width 106 height 25
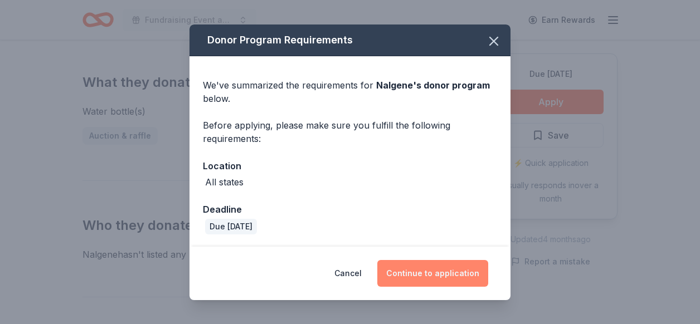
click at [436, 278] on button "Continue to application" at bounding box center [432, 273] width 111 height 27
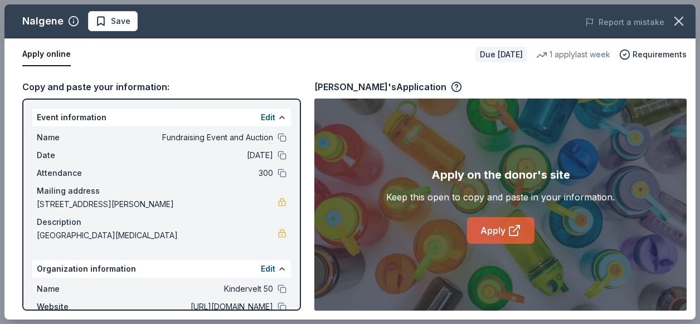
click at [496, 230] on link "Apply" at bounding box center [500, 230] width 67 height 27
